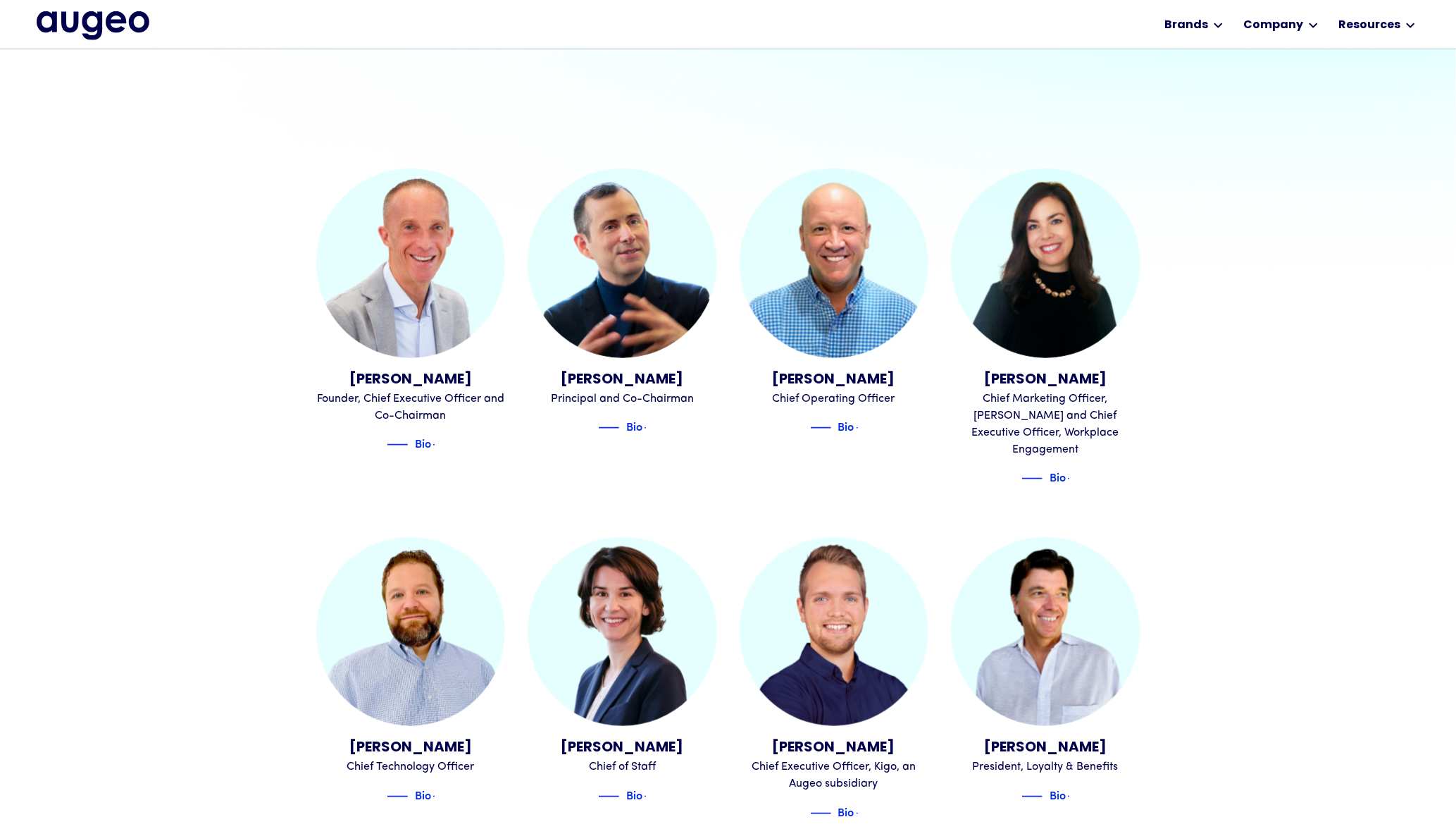
scroll to position [494, 0]
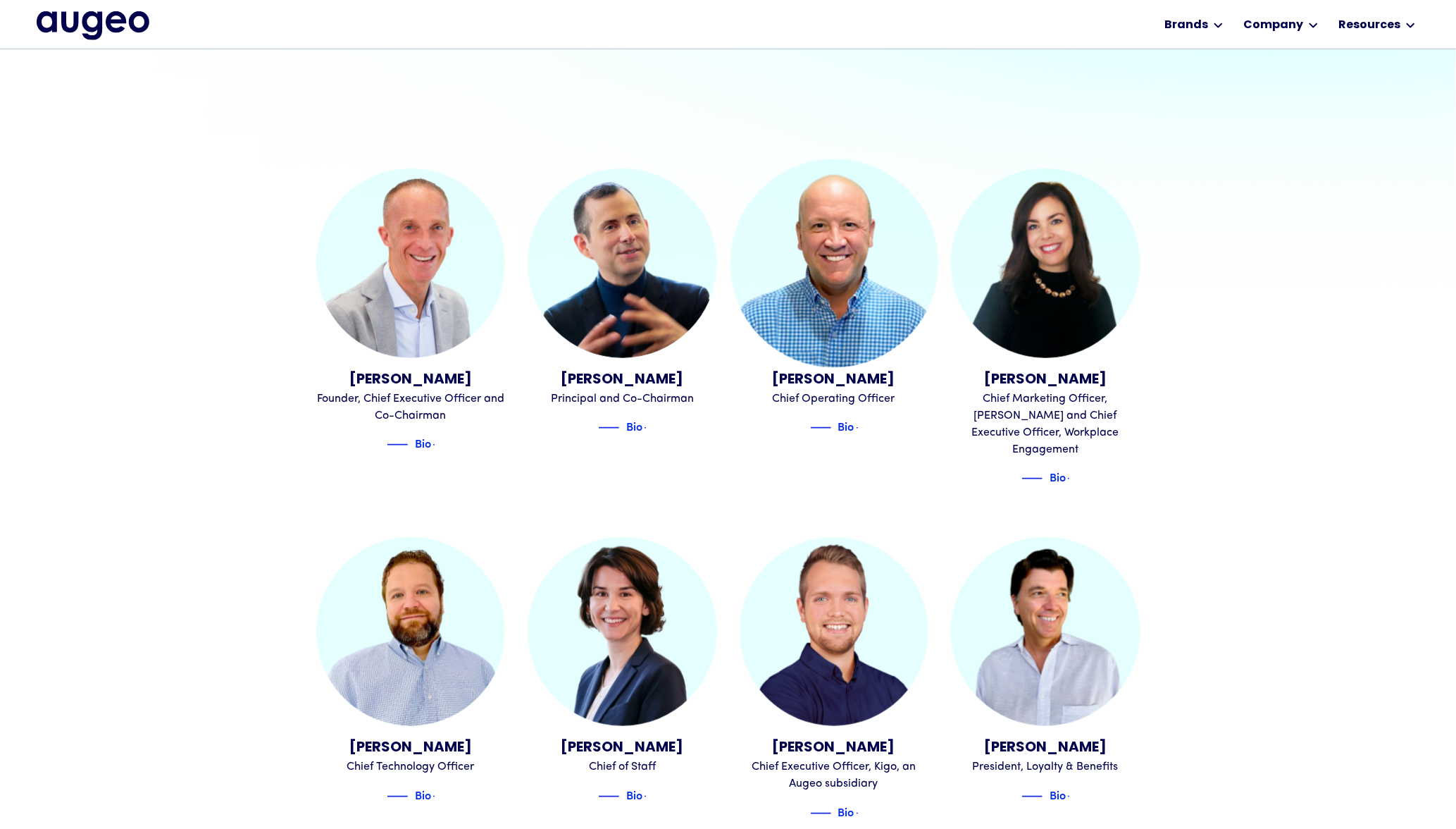
click at [861, 319] on img at bounding box center [834, 263] width 207 height 207
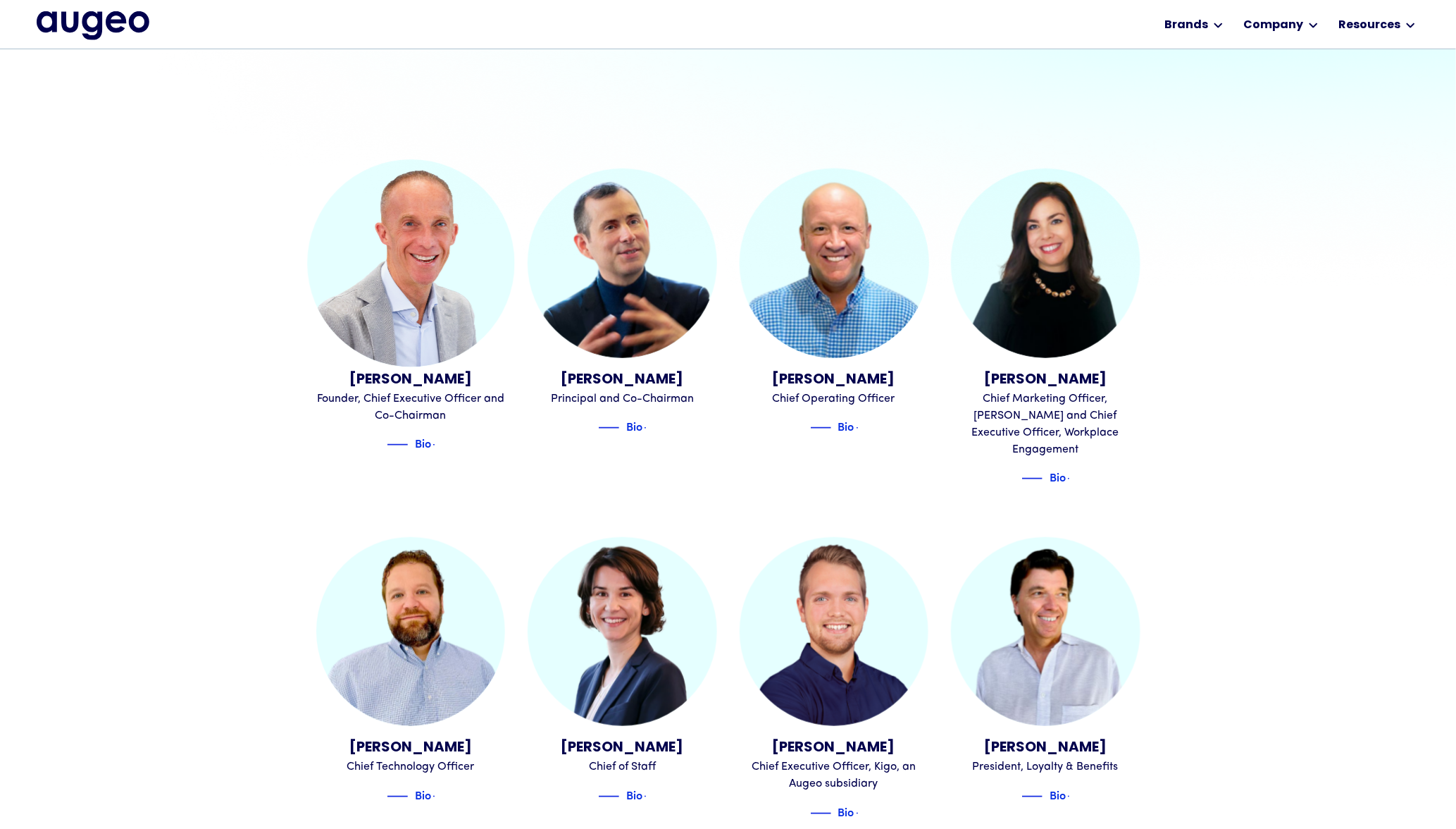
click at [381, 329] on img at bounding box center [411, 264] width 207 height 207
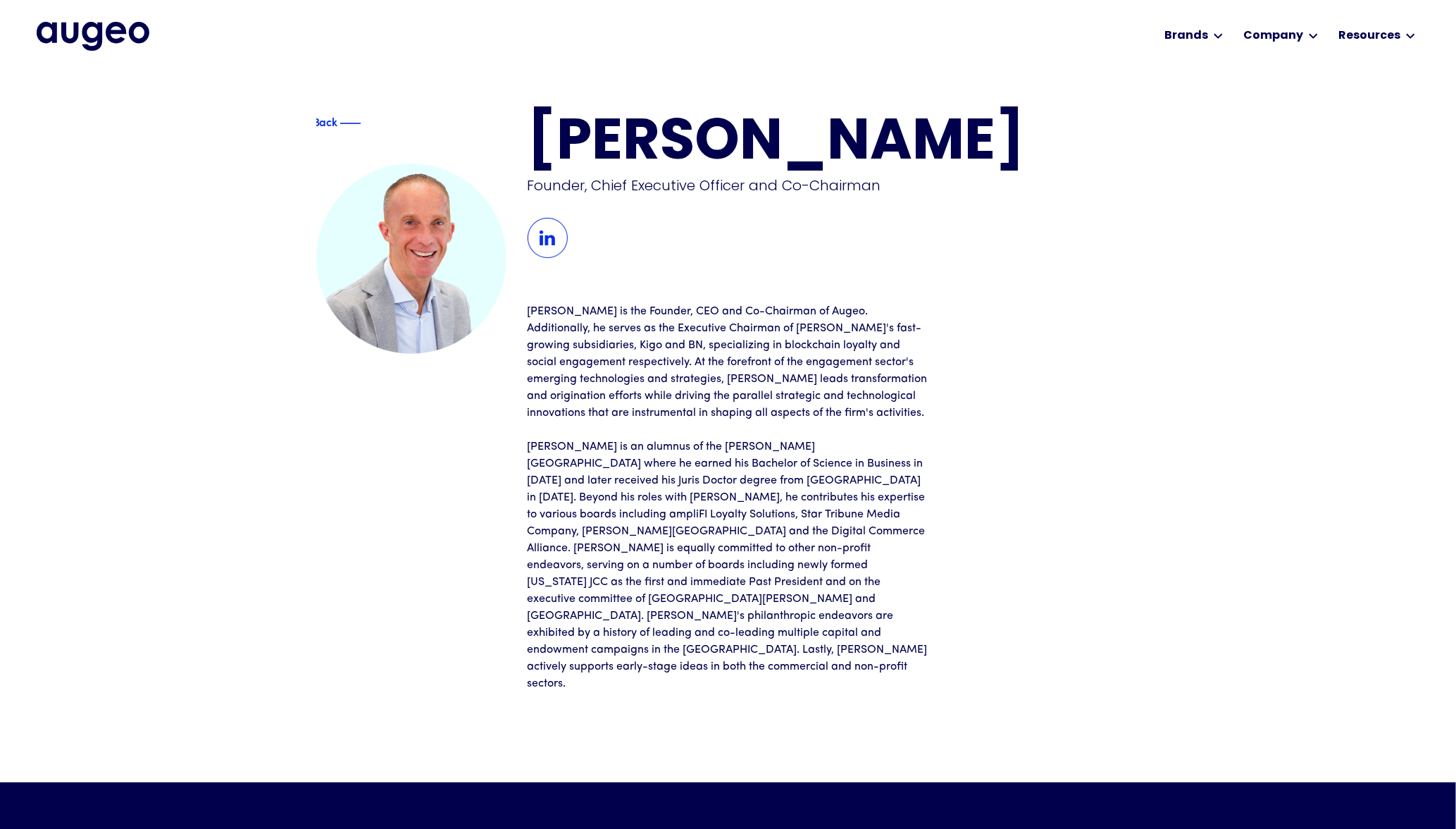
click at [1111, 348] on div "David Kristal Founder, Chief Executive Officer and Co-Chairman David is the Fou…" at bounding box center [834, 403] width 613 height 576
